Goal: Check status: Check status

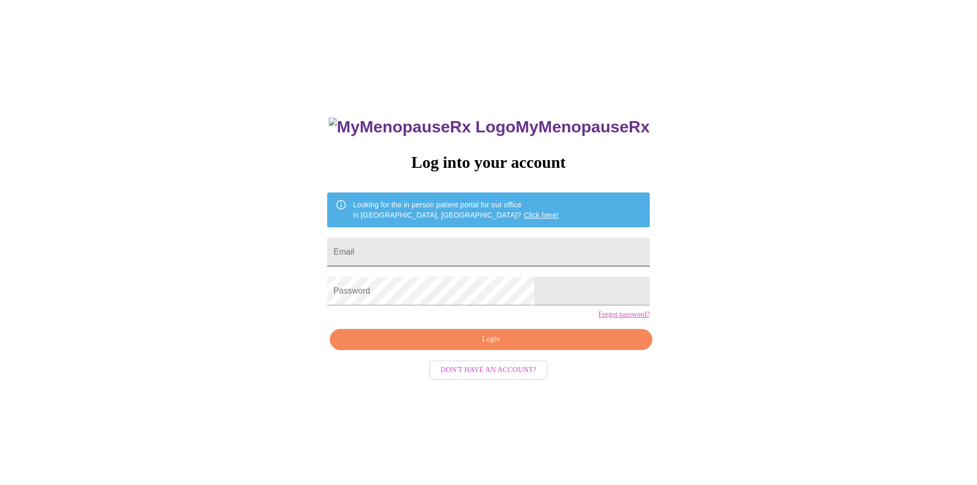
click at [472, 245] on input "Email" at bounding box center [488, 252] width 322 height 29
type input "Annburke76@gmail.com"
click at [492, 350] on button "Login" at bounding box center [491, 339] width 322 height 21
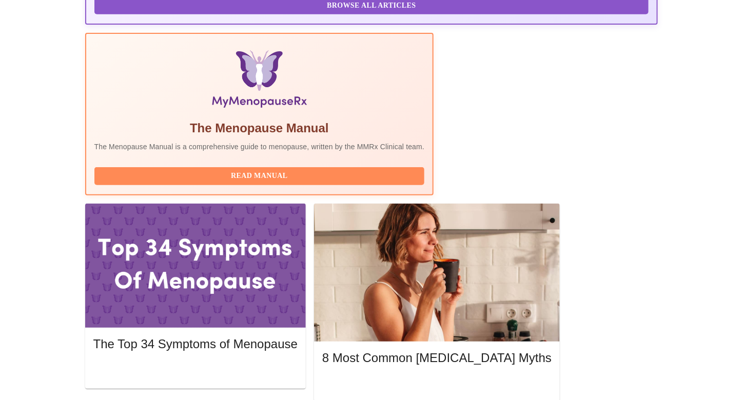
scroll to position [308, 0]
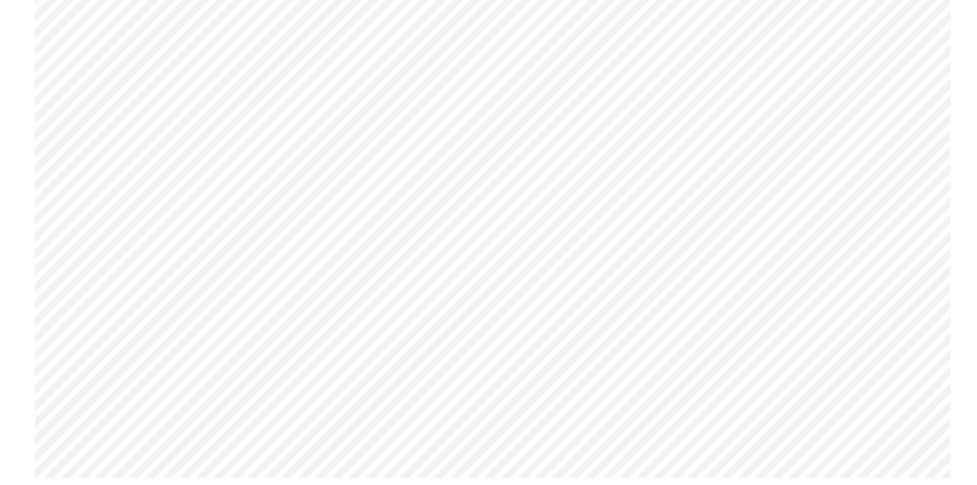
scroll to position [2810, 0]
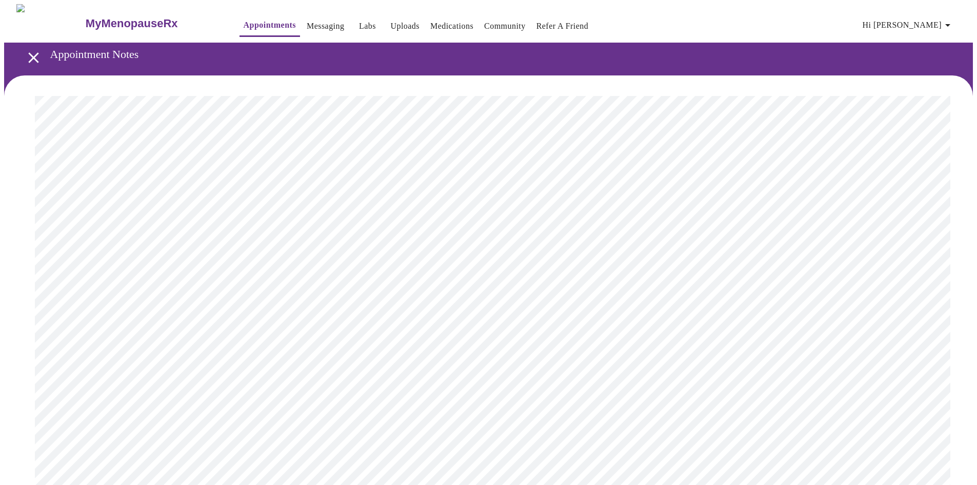
click at [30, 53] on icon "open drawer" at bounding box center [33, 57] width 10 height 10
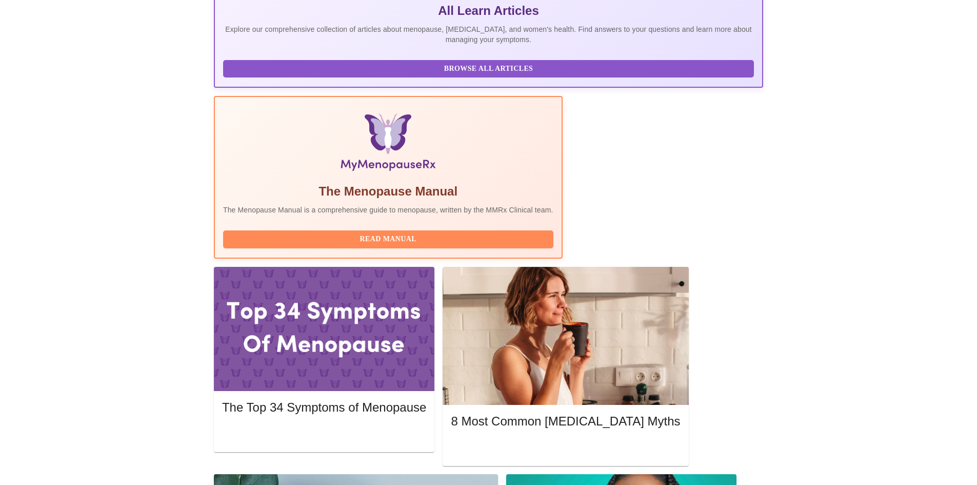
scroll to position [257, 0]
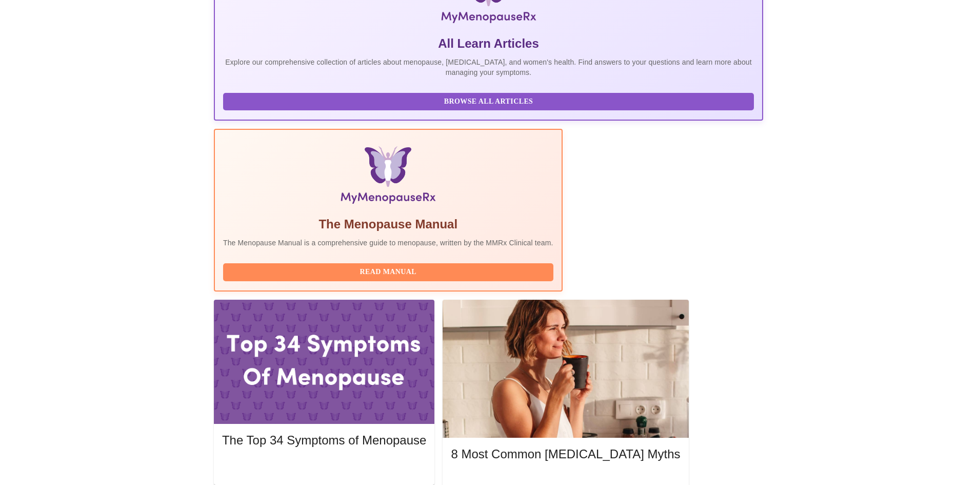
scroll to position [257, 0]
